Goal: Task Accomplishment & Management: Use online tool/utility

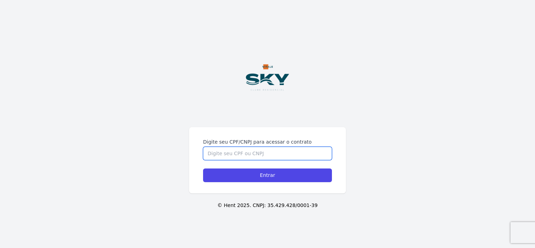
click at [238, 154] on input "Digite seu CPF/CNPJ para acessar o contrato" at bounding box center [267, 153] width 129 height 13
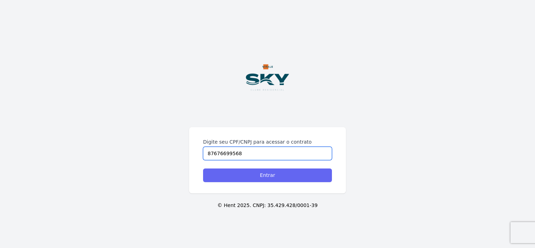
type input "87676699568"
click at [267, 177] on input "Entrar" at bounding box center [267, 176] width 129 height 14
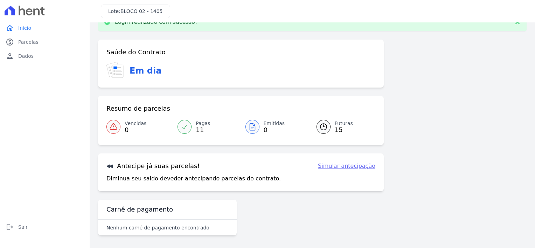
scroll to position [19, 0]
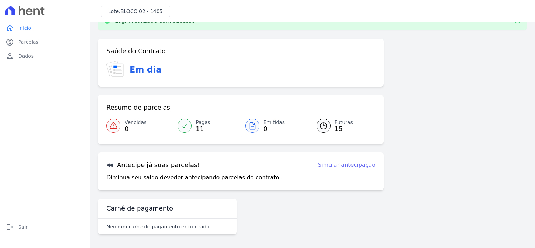
click at [344, 165] on link "Simular antecipação" at bounding box center [346, 165] width 57 height 8
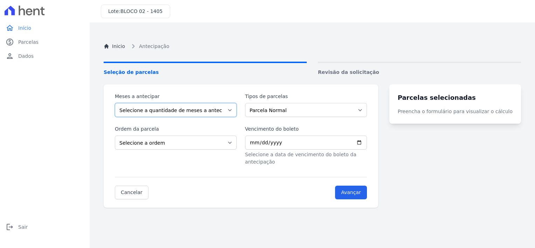
click at [156, 109] on select "Selecione a quantidade de meses a antecipar 1 2 3 4 5 6 7 8 9 10 11 12 13" at bounding box center [176, 110] width 122 height 14
select select "10"
click at [115, 103] on select "Selecione a quantidade de meses a antecipar 1 2 3 4 5 6 7 8 9 10 11 12 13" at bounding box center [176, 110] width 122 height 14
click at [284, 112] on select "Parcela Normal Intercalada" at bounding box center [306, 110] width 122 height 14
click at [279, 105] on select "Parcela Normal Intercalada" at bounding box center [306, 110] width 122 height 14
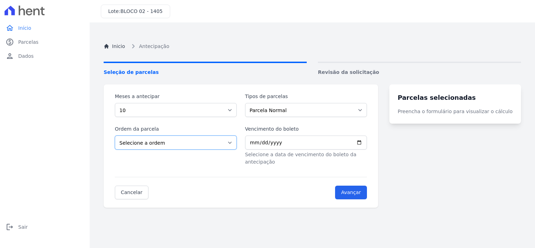
click at [139, 143] on select "Selecione a ordem Últimas parcelas Primeiras parcelas" at bounding box center [176, 143] width 122 height 14
click at [147, 142] on select "Selecione a ordem Últimas parcelas Primeiras parcelas" at bounding box center [176, 143] width 122 height 14
click at [303, 145] on input "Vencimento do boleto" at bounding box center [306, 143] width 122 height 14
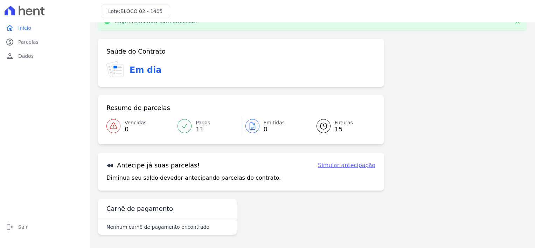
scroll to position [19, 0]
click at [188, 123] on div at bounding box center [185, 126] width 14 height 14
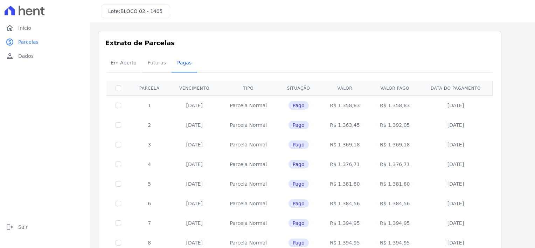
click at [152, 66] on span "Futuras" at bounding box center [157, 63] width 27 height 14
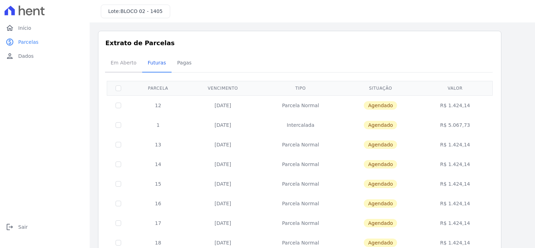
click at [119, 64] on span "Em Aberto" at bounding box center [124, 63] width 34 height 14
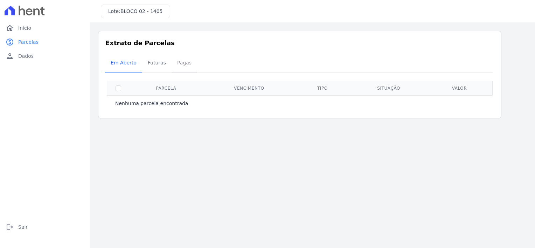
click at [183, 61] on span "Pagas" at bounding box center [184, 63] width 23 height 14
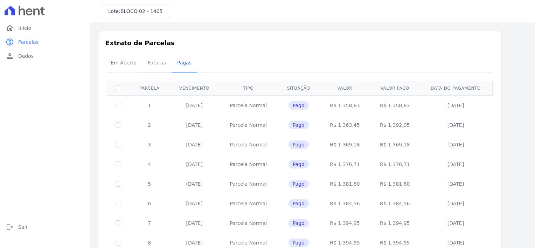
click at [157, 63] on span "Futuras" at bounding box center [157, 63] width 27 height 14
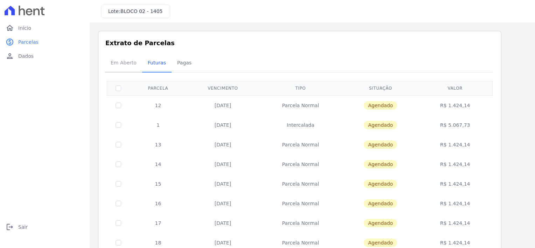
click at [120, 61] on span "Em Aberto" at bounding box center [124, 63] width 34 height 14
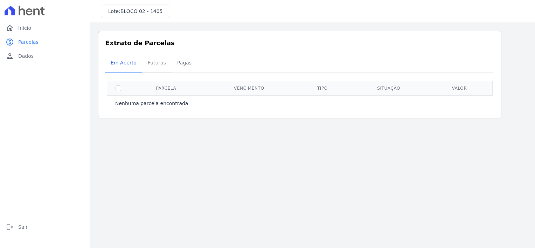
click at [153, 62] on span "Futuras" at bounding box center [157, 63] width 27 height 14
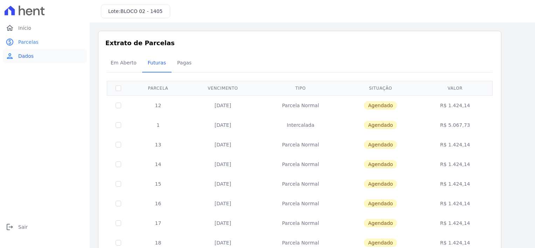
click at [18, 58] on span "Dados" at bounding box center [25, 56] width 15 height 7
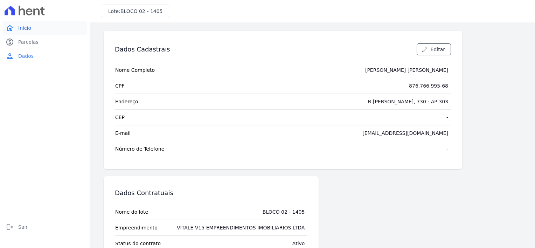
click at [21, 28] on span "Início" at bounding box center [24, 28] width 13 height 7
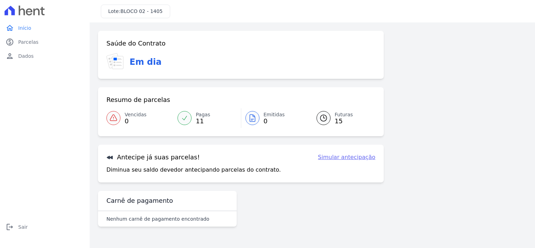
click at [193, 116] on link "Pagas 11" at bounding box center [206, 118] width 67 height 20
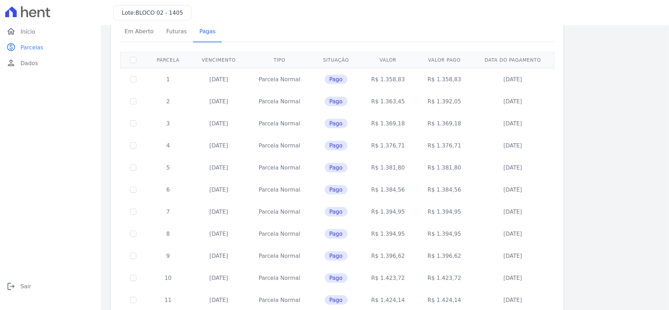
scroll to position [33, 0]
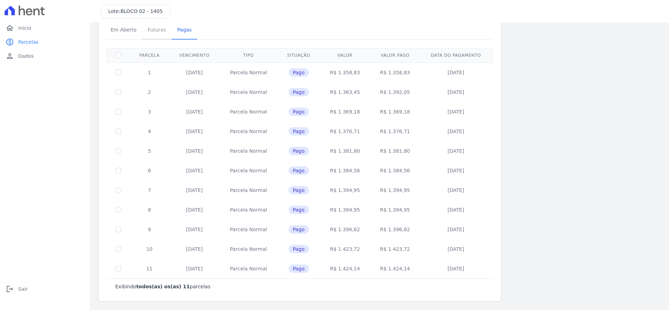
click at [153, 28] on span "Futuras" at bounding box center [157, 30] width 27 height 14
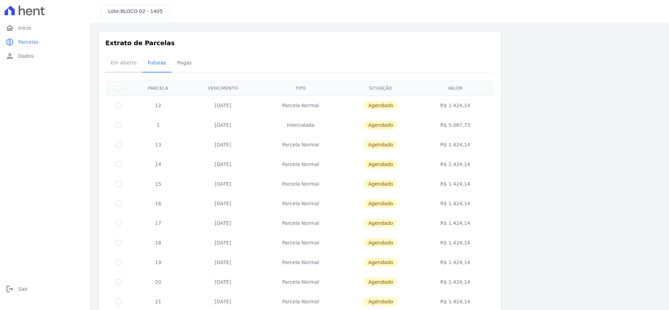
click at [115, 63] on span "Em Aberto" at bounding box center [124, 63] width 34 height 14
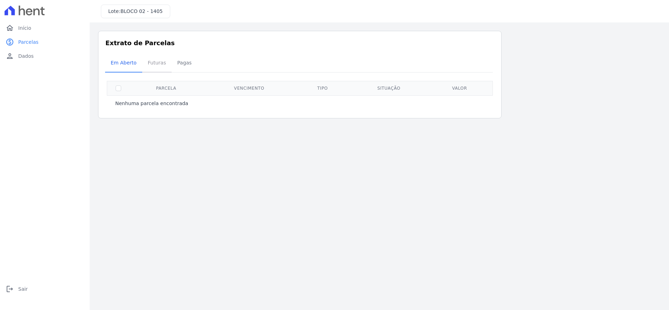
click at [155, 65] on span "Futuras" at bounding box center [157, 63] width 27 height 14
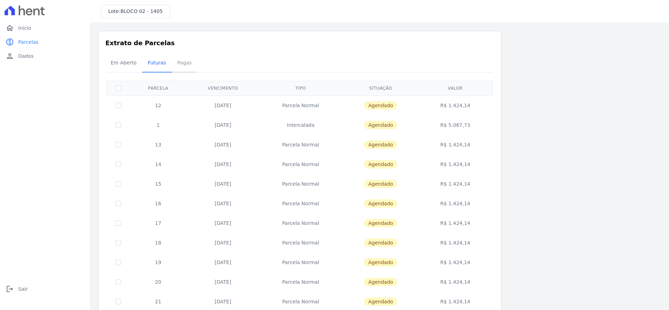
click at [181, 64] on span "Pagas" at bounding box center [184, 63] width 23 height 14
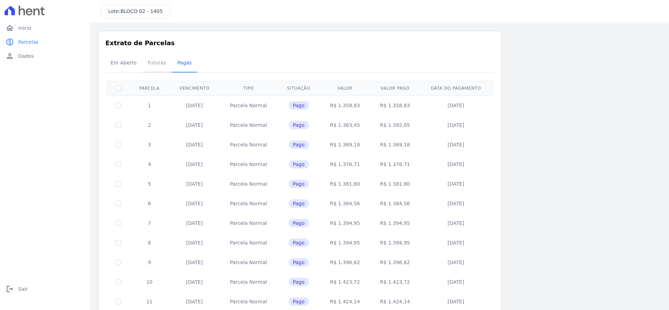
click at [154, 61] on span "Futuras" at bounding box center [157, 63] width 27 height 14
